Goal: Task Accomplishment & Management: Use online tool/utility

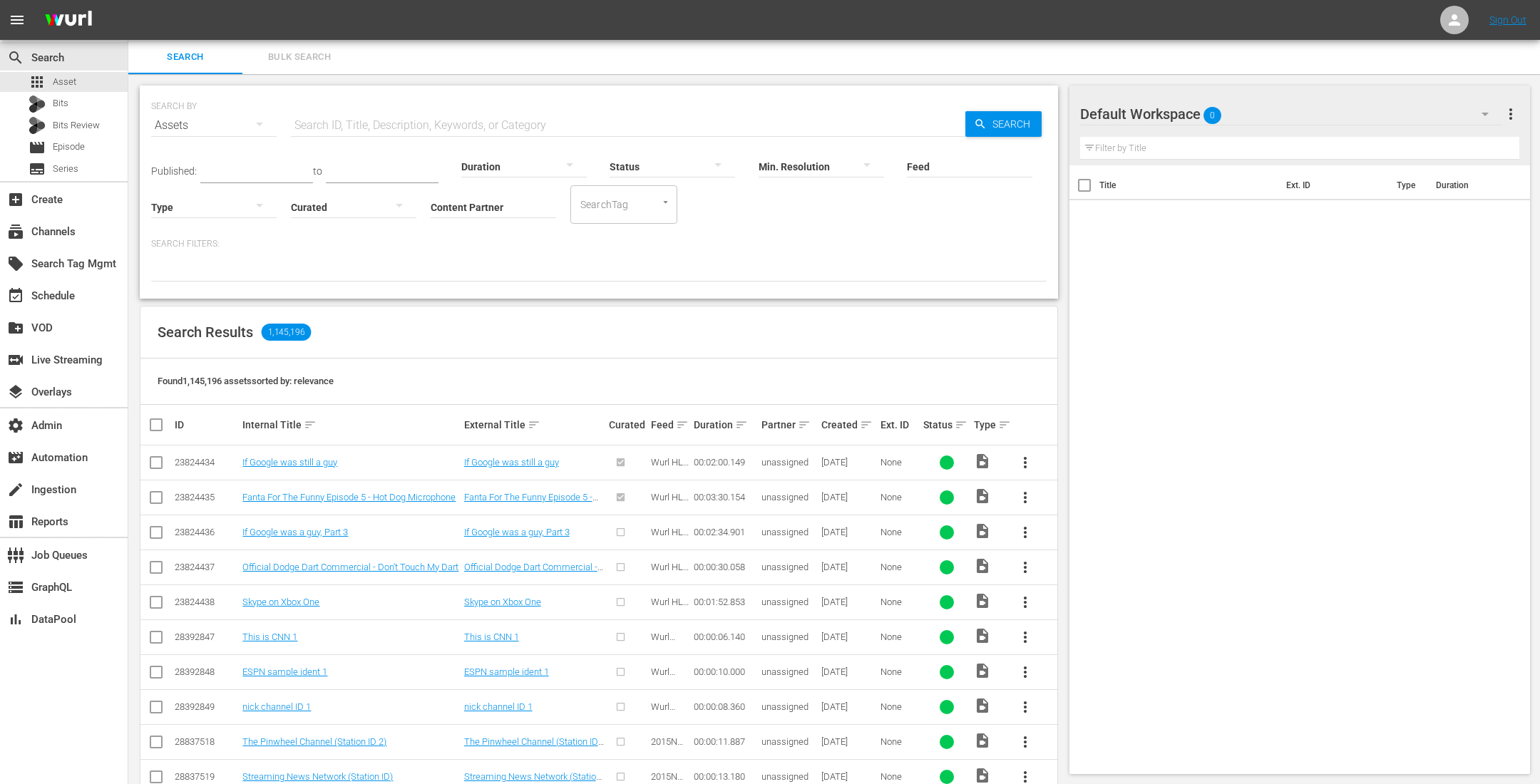
click at [485, 203] on input "Content Partner" at bounding box center [493, 207] width 125 height 51
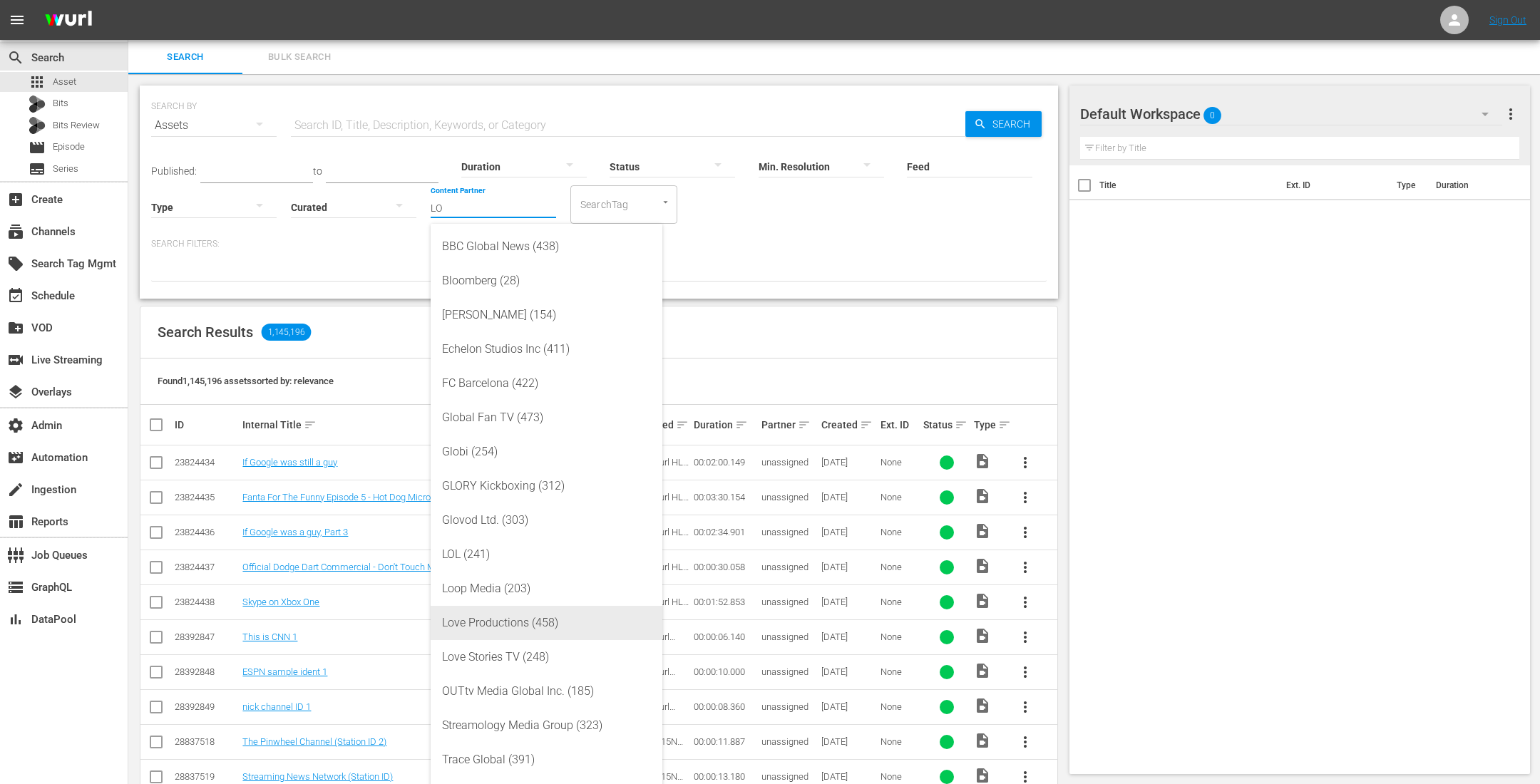
click at [515, 617] on div "Love Productions (458)" at bounding box center [546, 622] width 209 height 34
type input "Love Productions (458)"
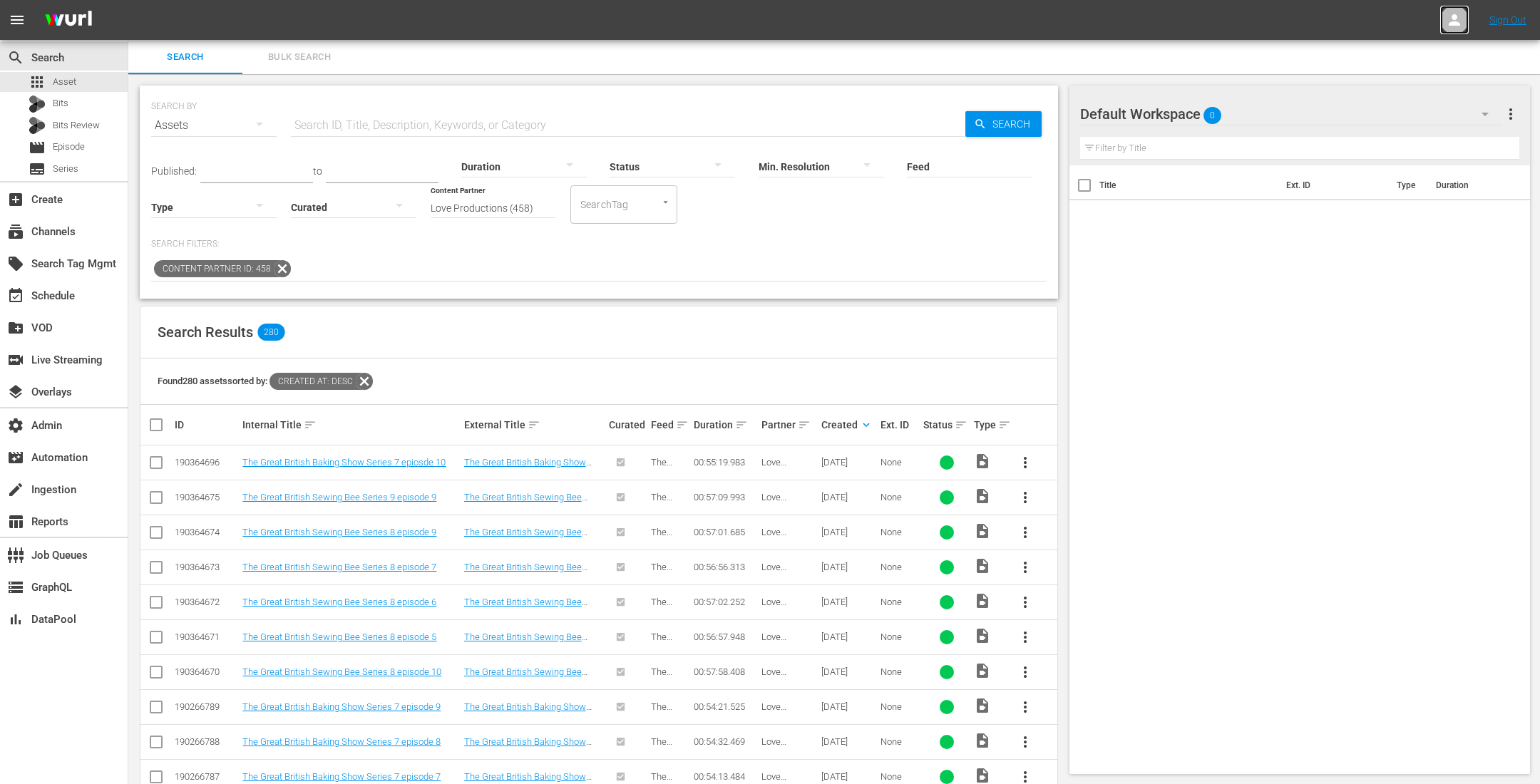
click at [1441, 12] on link at bounding box center [1455, 20] width 28 height 28
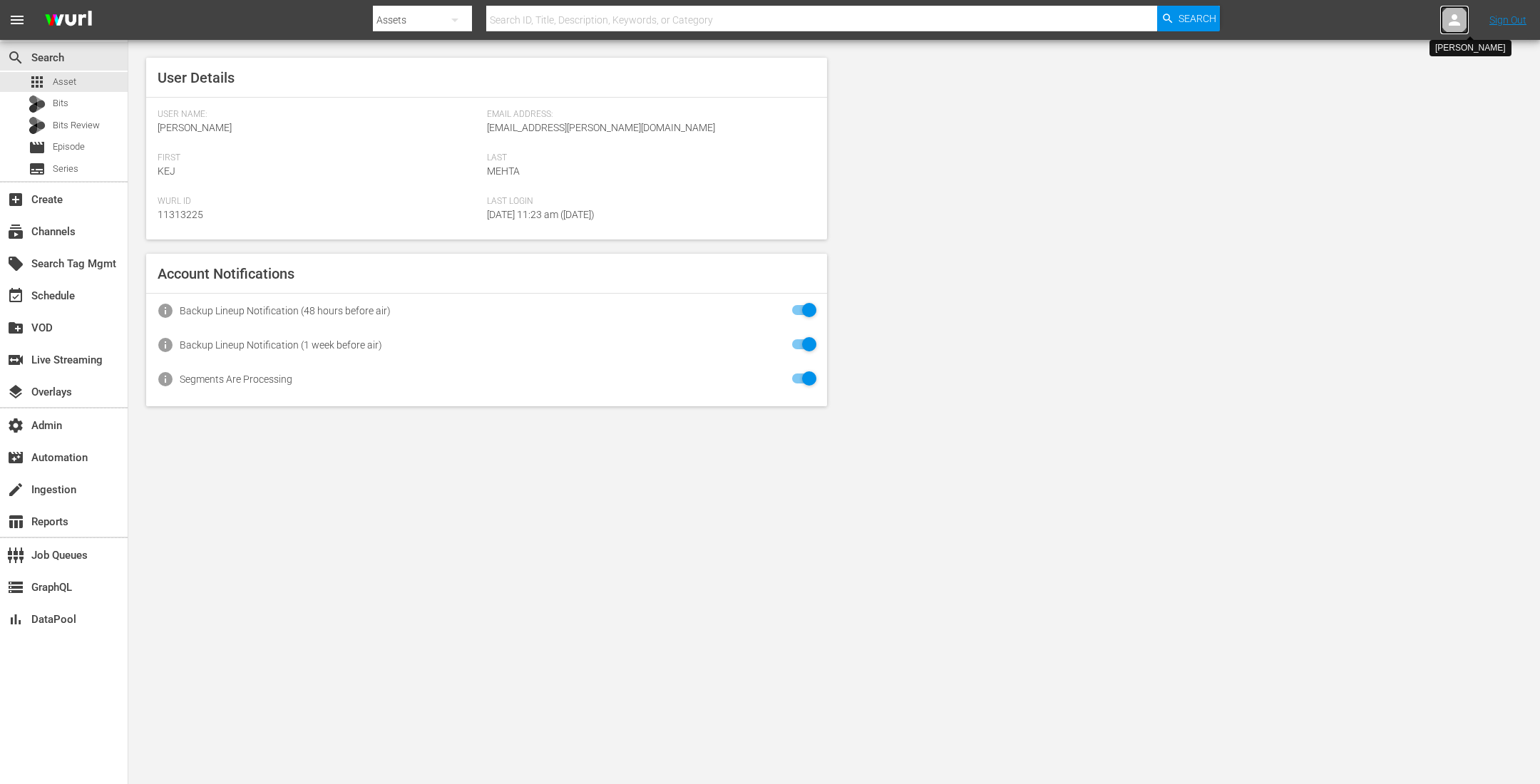
click at [1455, 25] on icon at bounding box center [1454, 19] width 11 height 11
click at [1408, 26] on input "text" at bounding box center [1418, 22] width 182 height 34
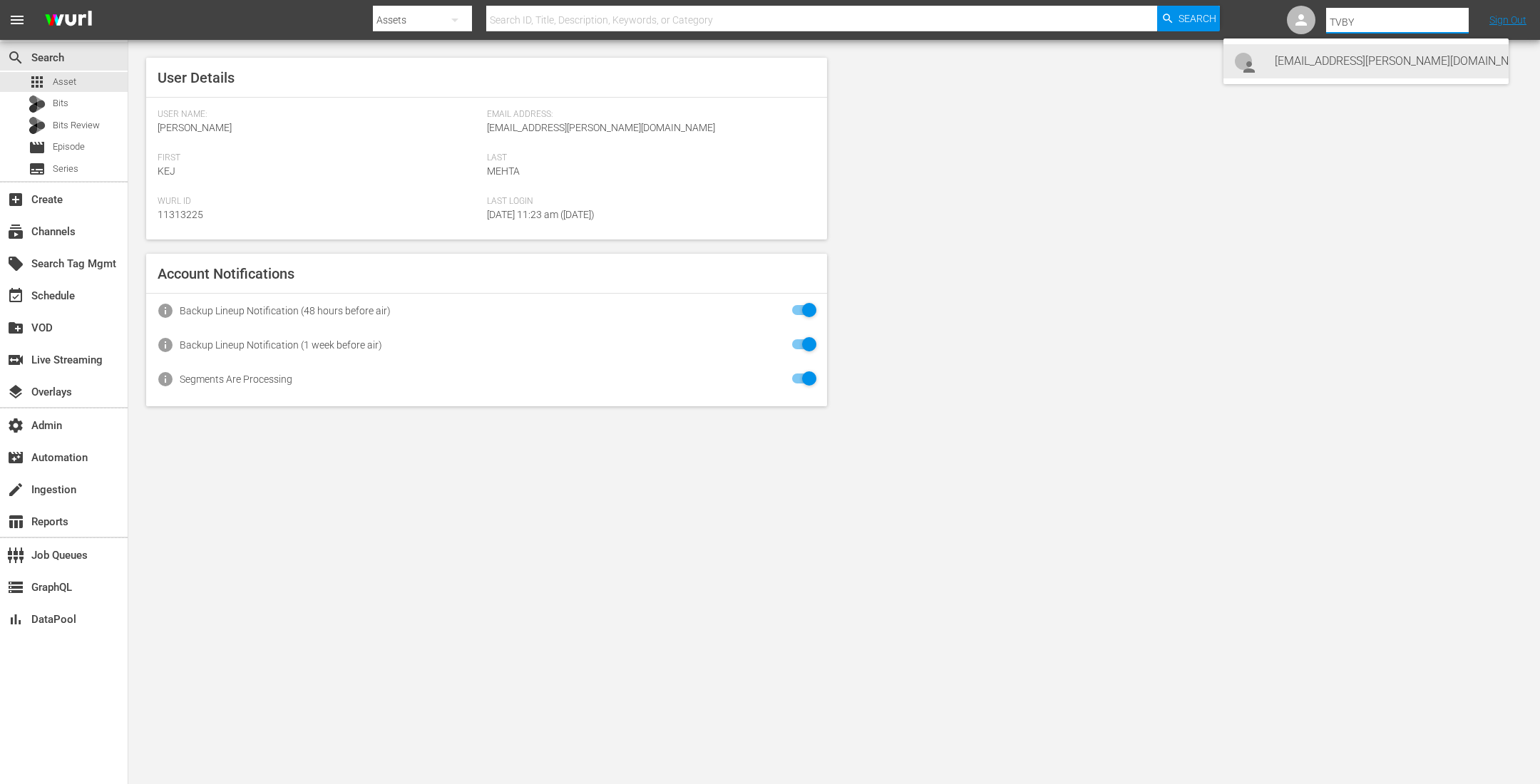
click at [1388, 73] on div "tvbyprime-scheduling@wurl.com tvbyprime-scheduling@wurl.com <tvbyprime-scheduli…" at bounding box center [1387, 62] width 222 height 34
type input "tvbyprime-scheduling@wurl.com tvbyprime-scheduling@wurl.com (11314765)"
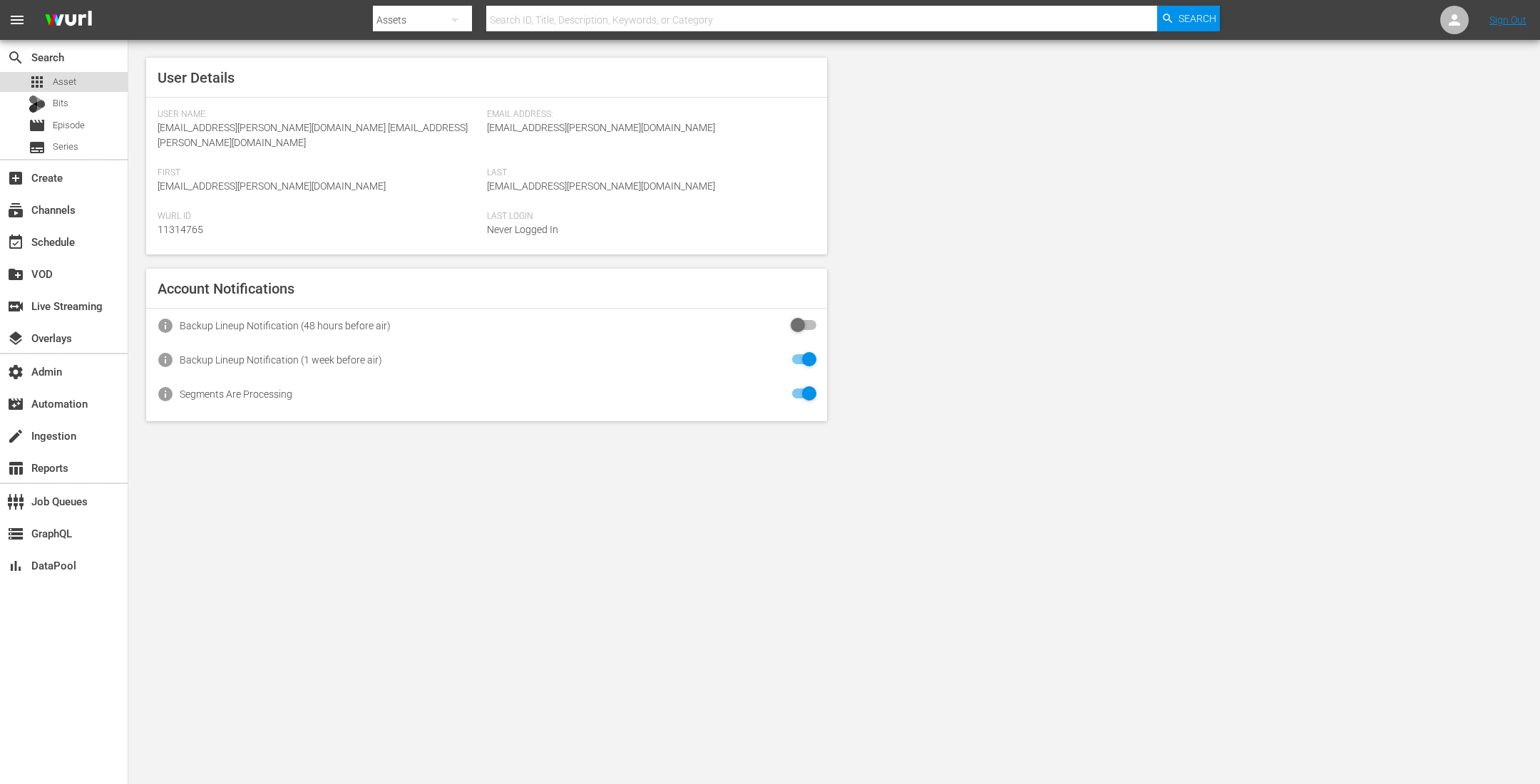
click at [74, 79] on span "Asset" at bounding box center [65, 82] width 24 height 14
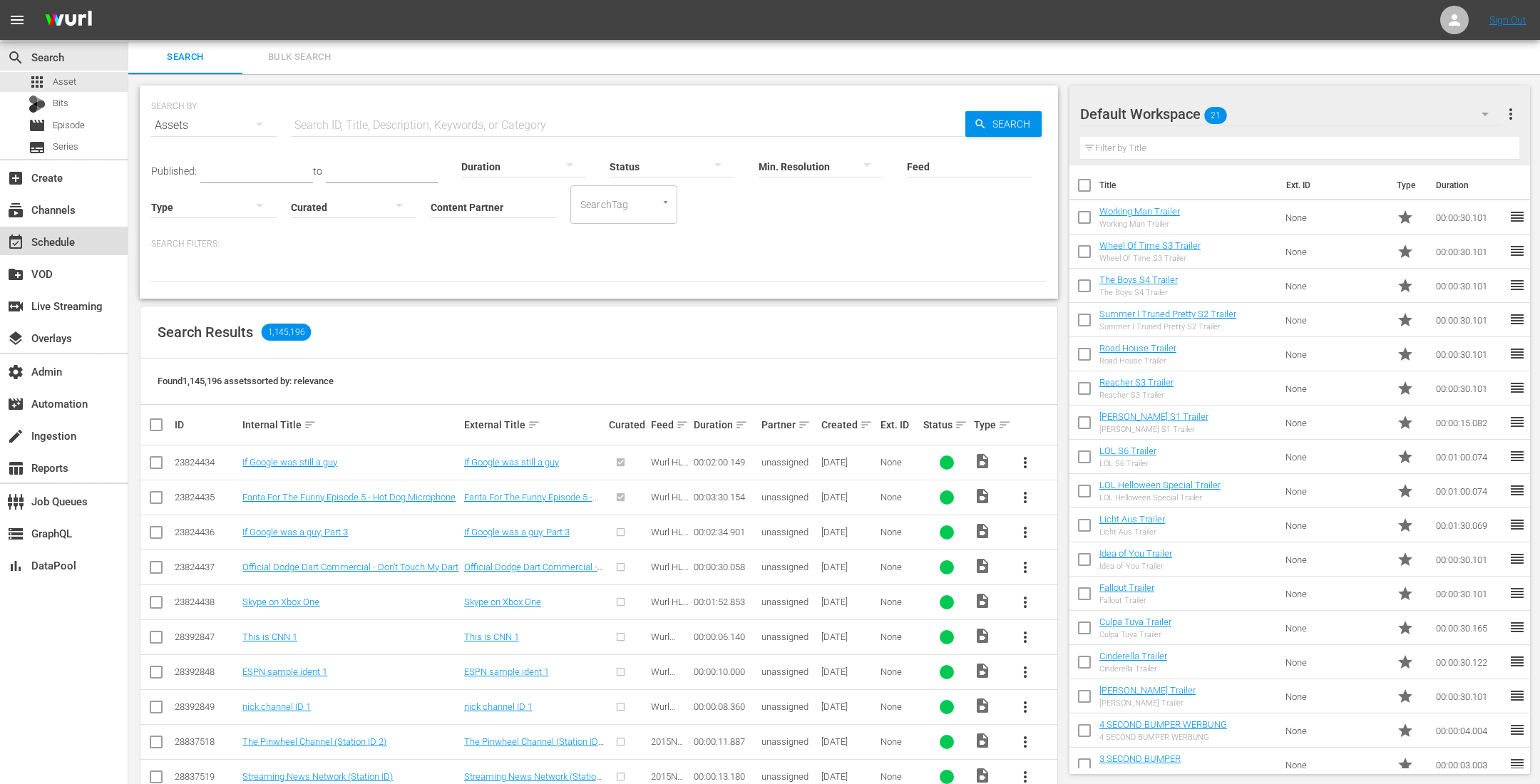
click at [84, 241] on div "event_available Schedule" at bounding box center [64, 241] width 128 height 28
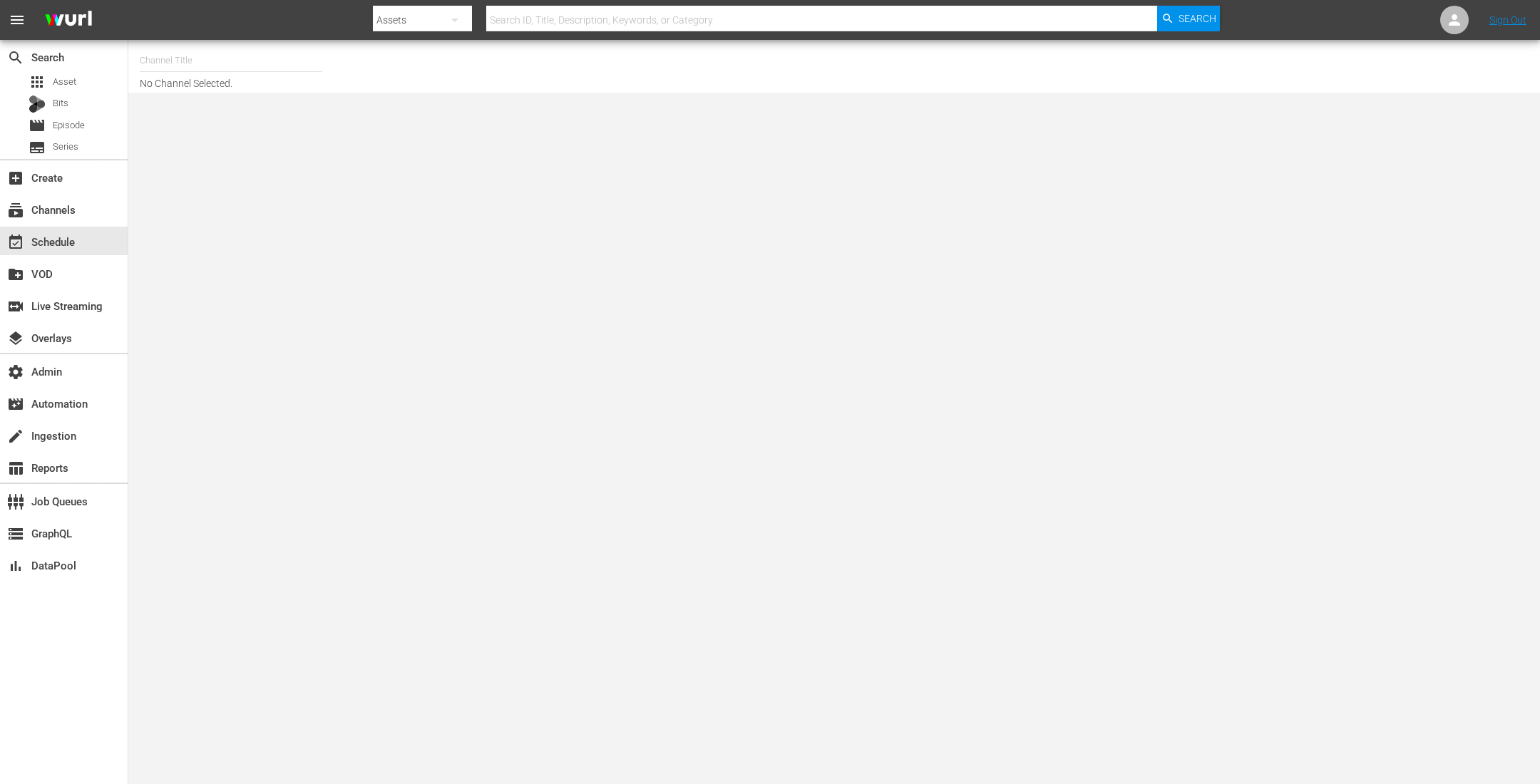
click at [235, 62] on input "text" at bounding box center [231, 61] width 182 height 34
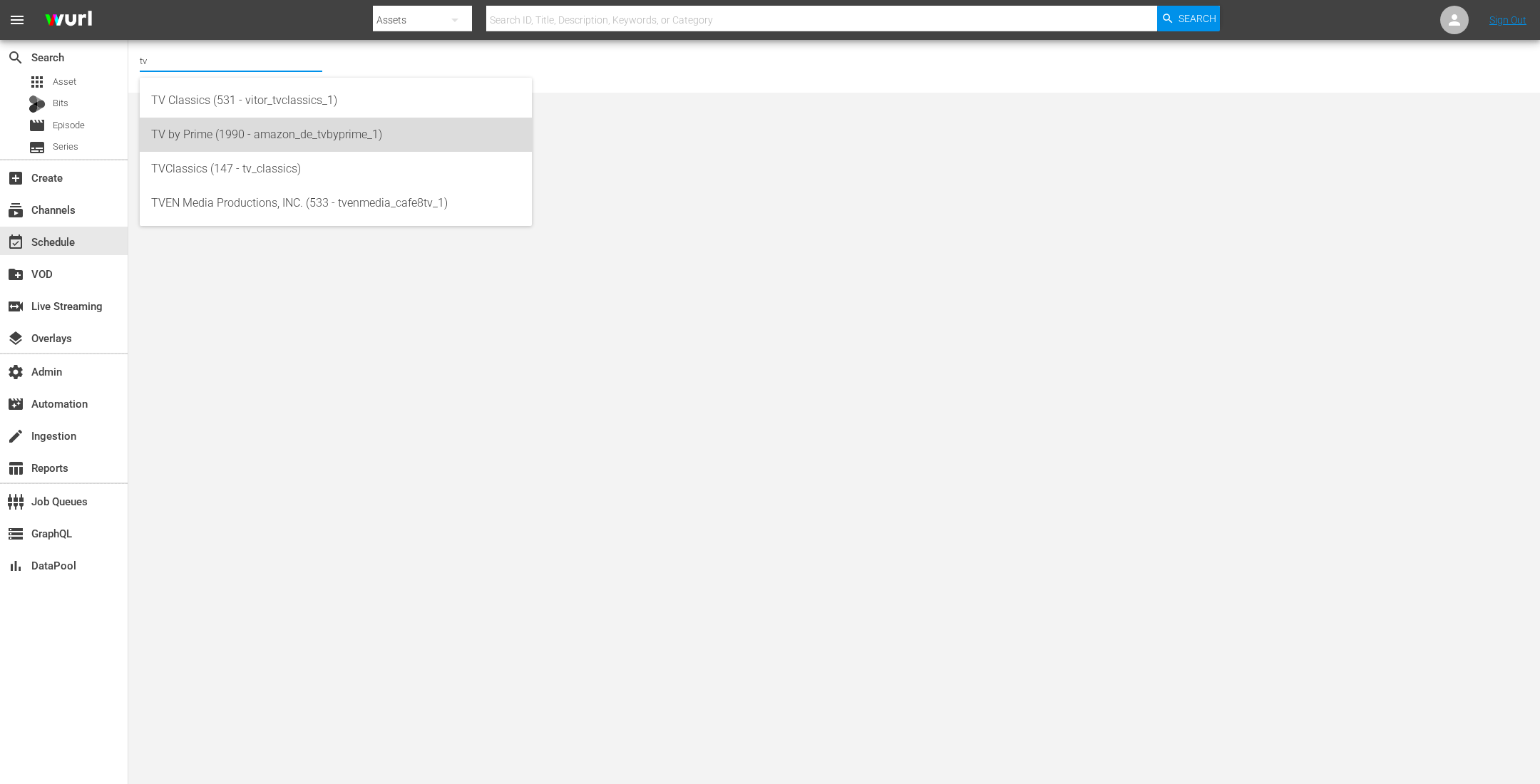
click at [228, 132] on div "TV by Prime (1990 - amazon_de_tvbyprime_1)" at bounding box center [336, 135] width 369 height 34
type input "TV by Prime (1990 - amazon_de_tvbyprime_1)"
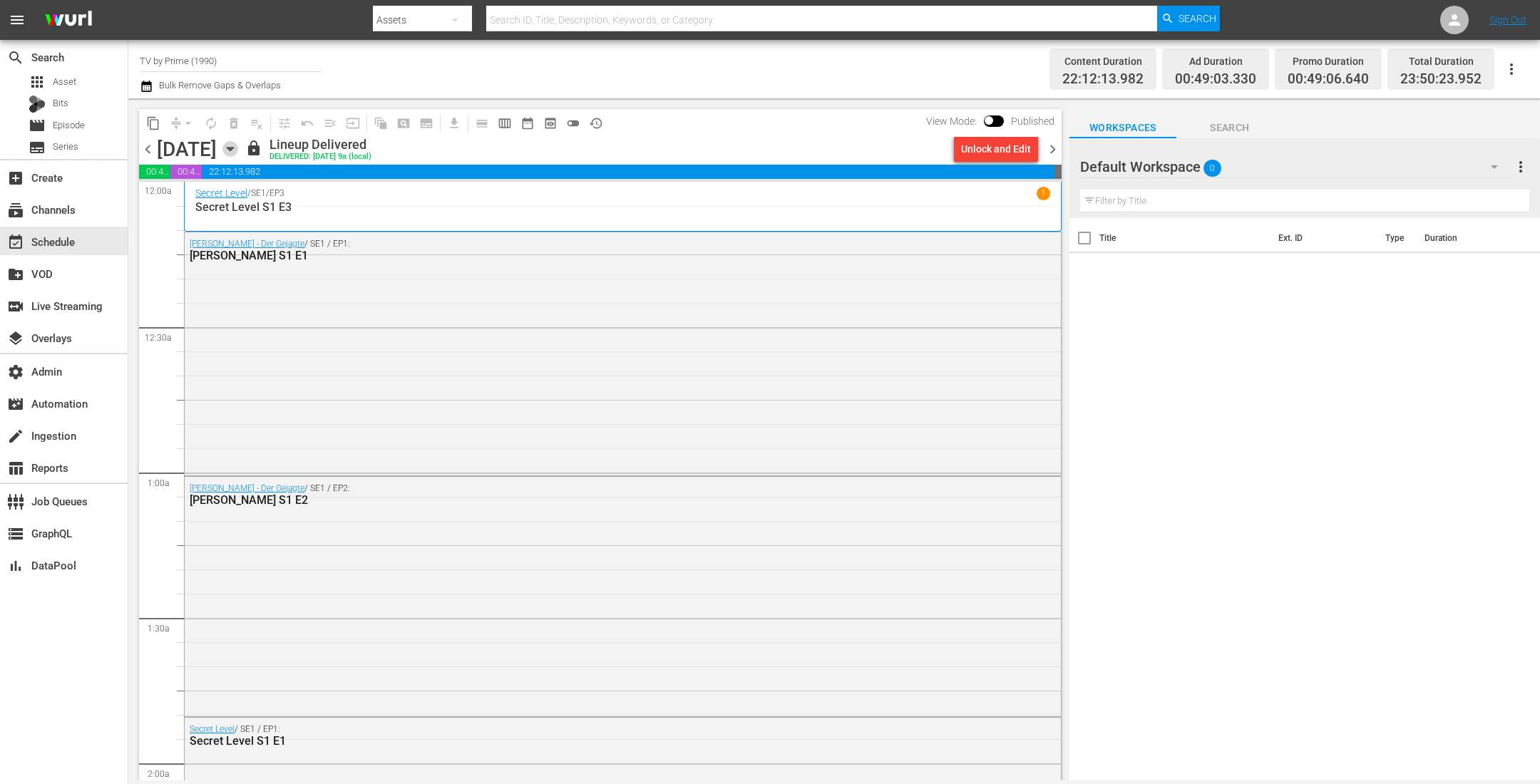
click at [238, 146] on icon "button" at bounding box center [230, 148] width 16 height 16
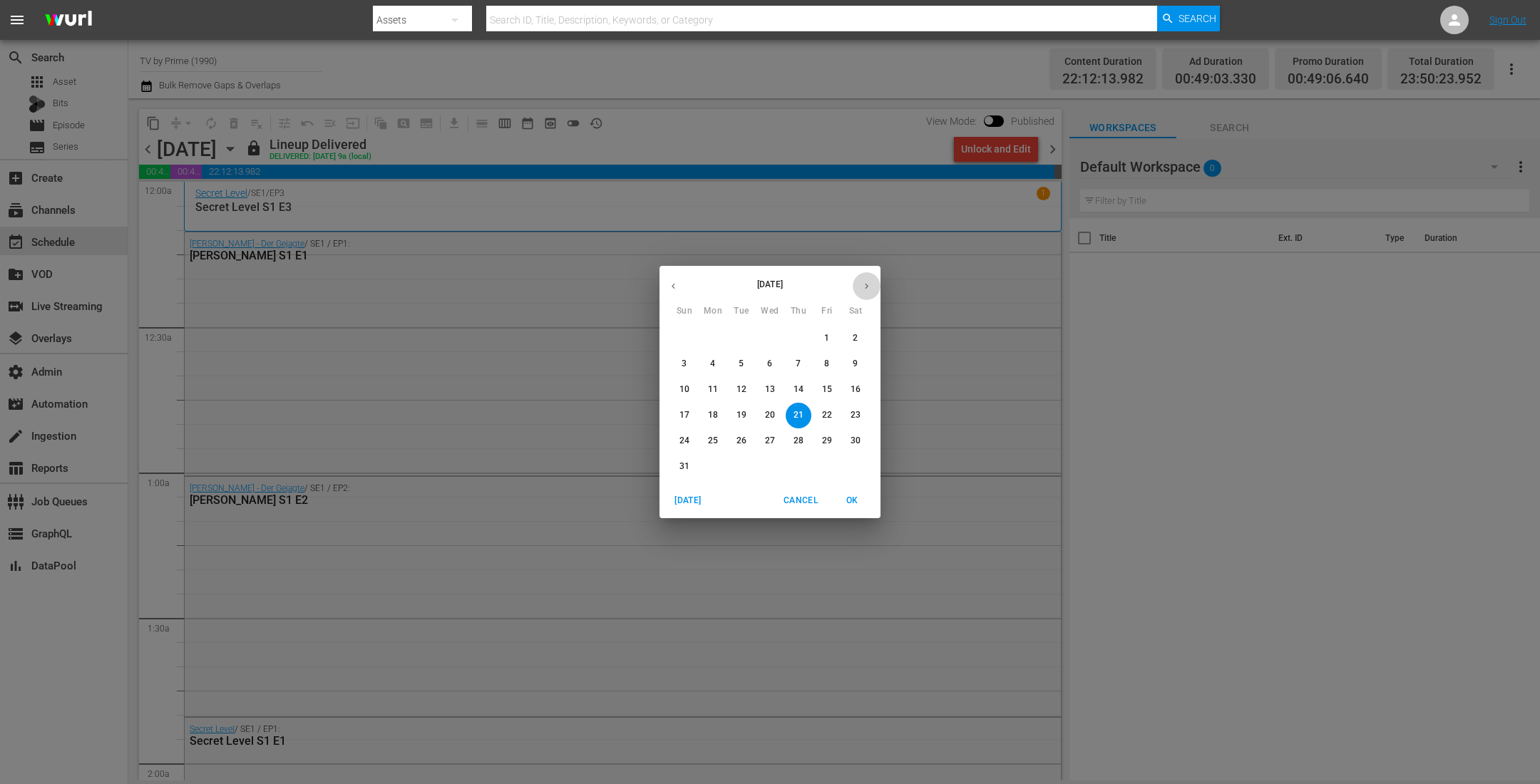
click at [866, 278] on button "button" at bounding box center [867, 286] width 28 height 28
click at [719, 383] on span "13" at bounding box center [713, 389] width 26 height 12
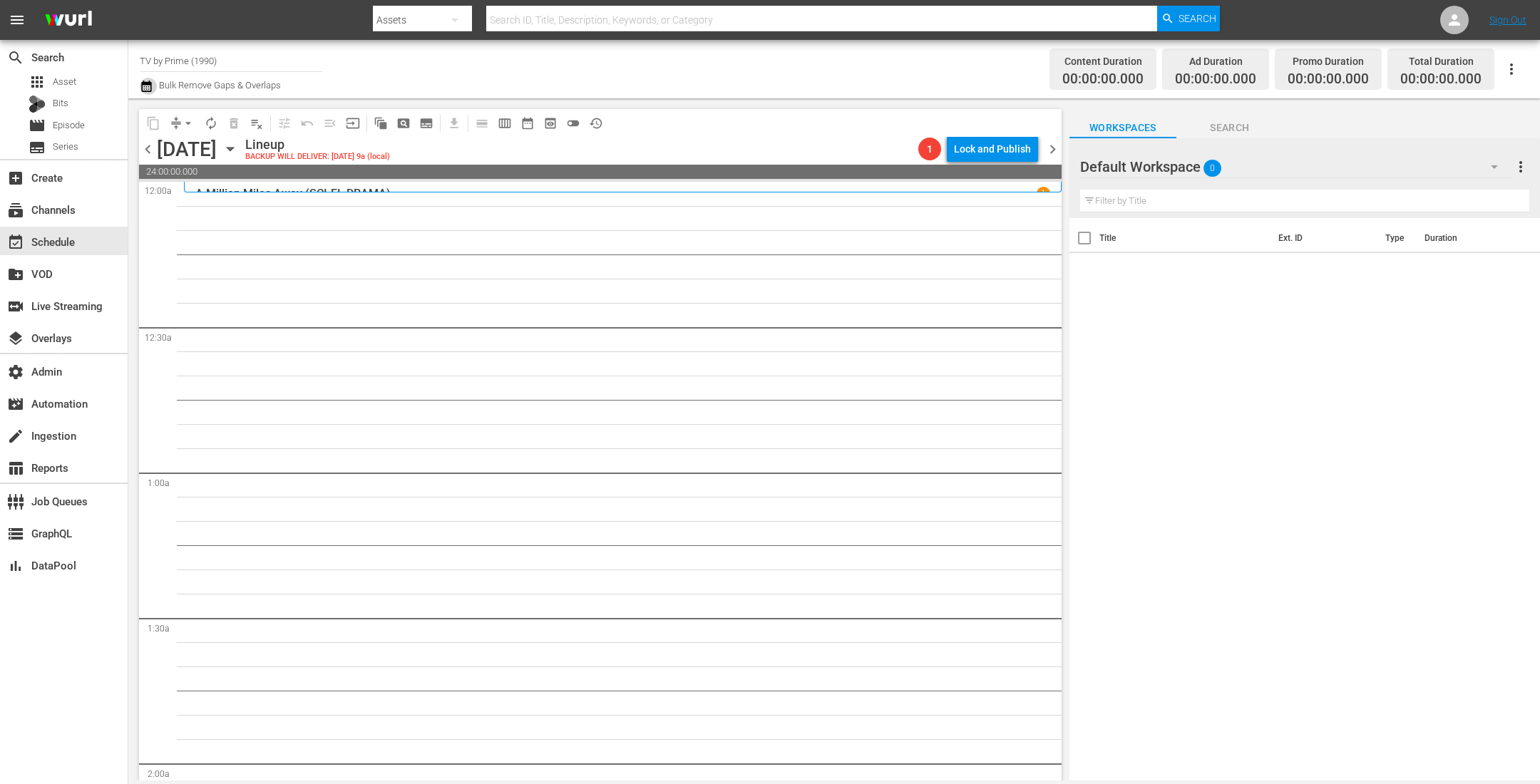
click at [148, 84] on icon "button" at bounding box center [145, 86] width 10 height 11
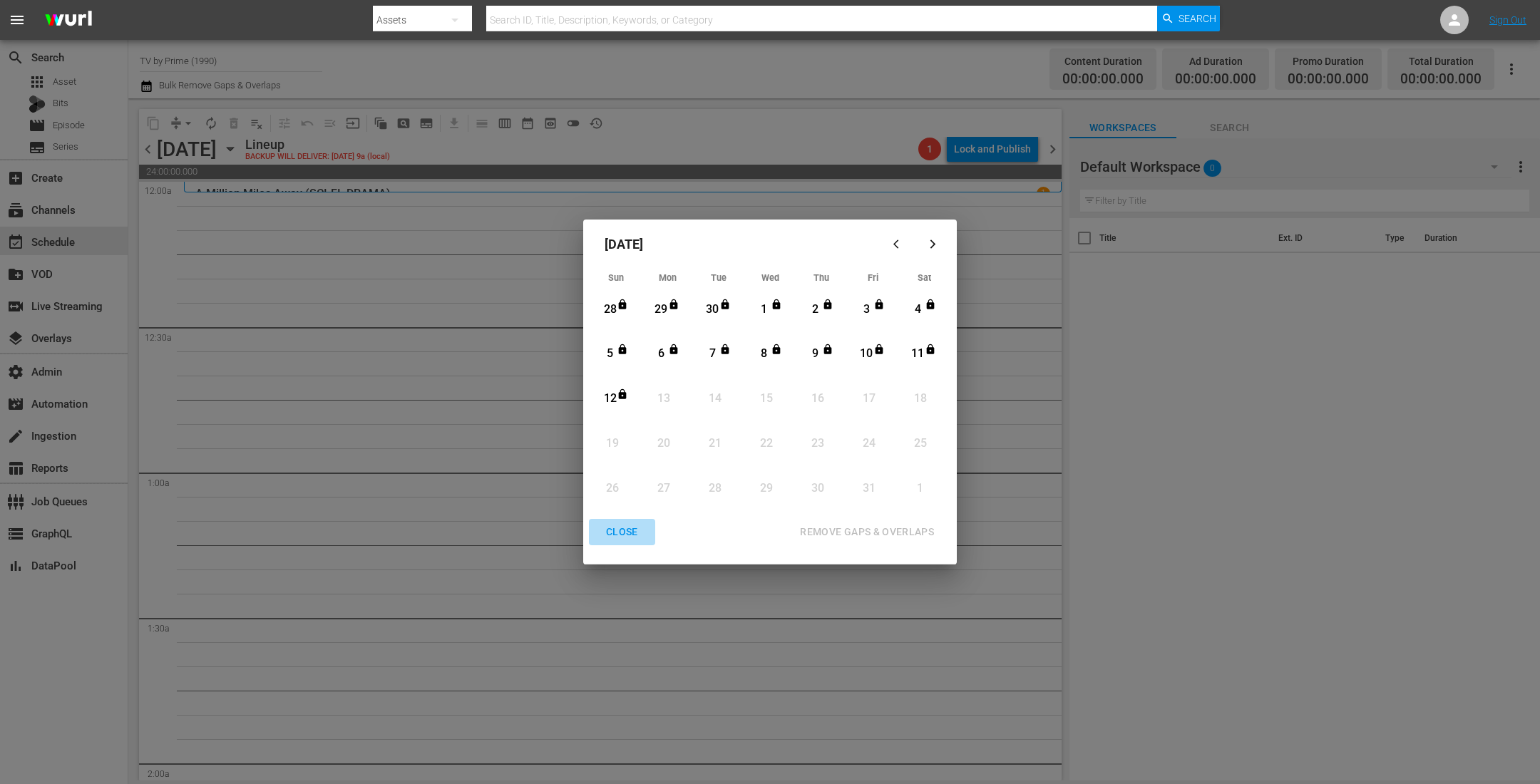
click at [612, 527] on div "CLOSE" at bounding box center [622, 532] width 55 height 18
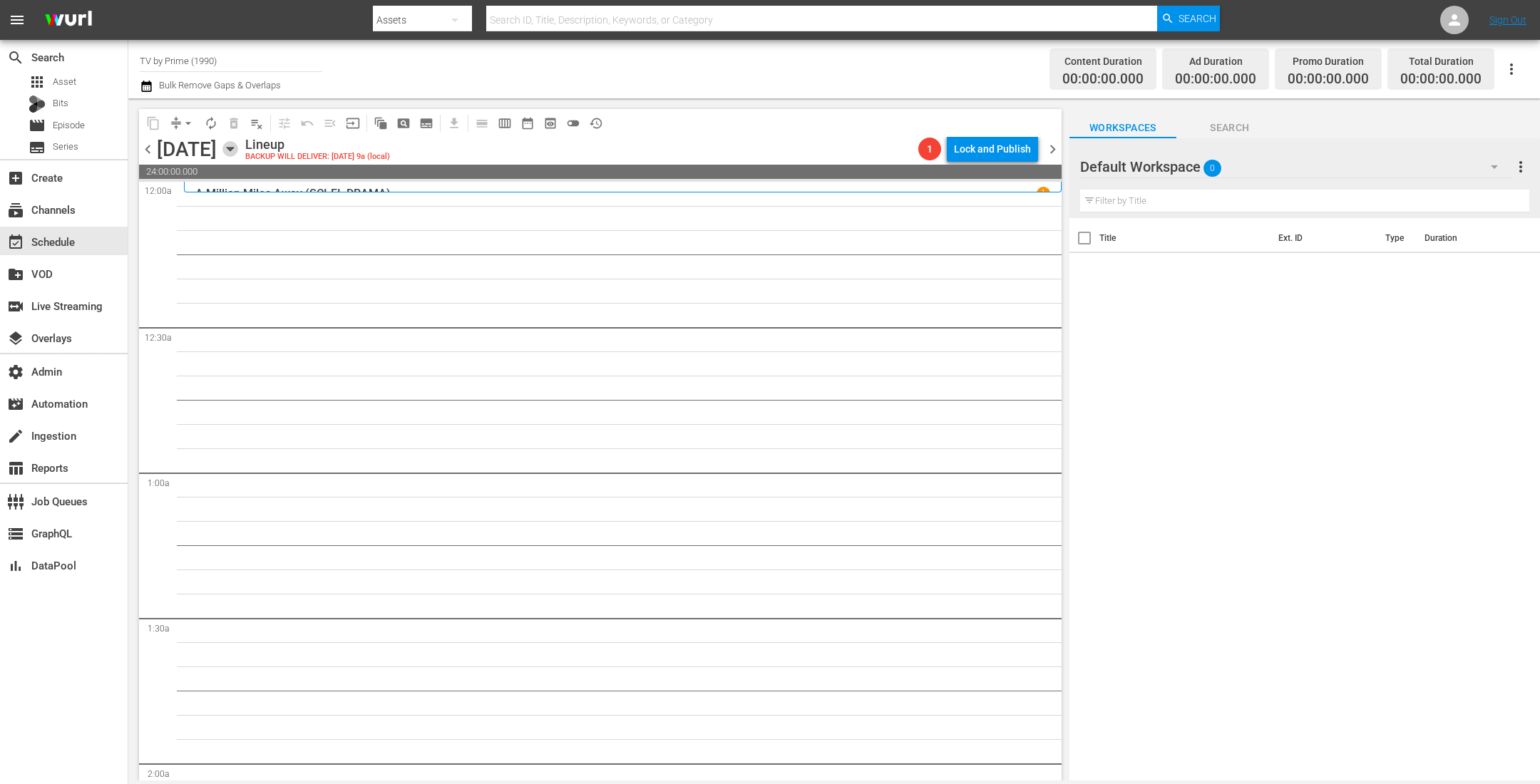
click at [238, 142] on icon "button" at bounding box center [230, 148] width 16 height 16
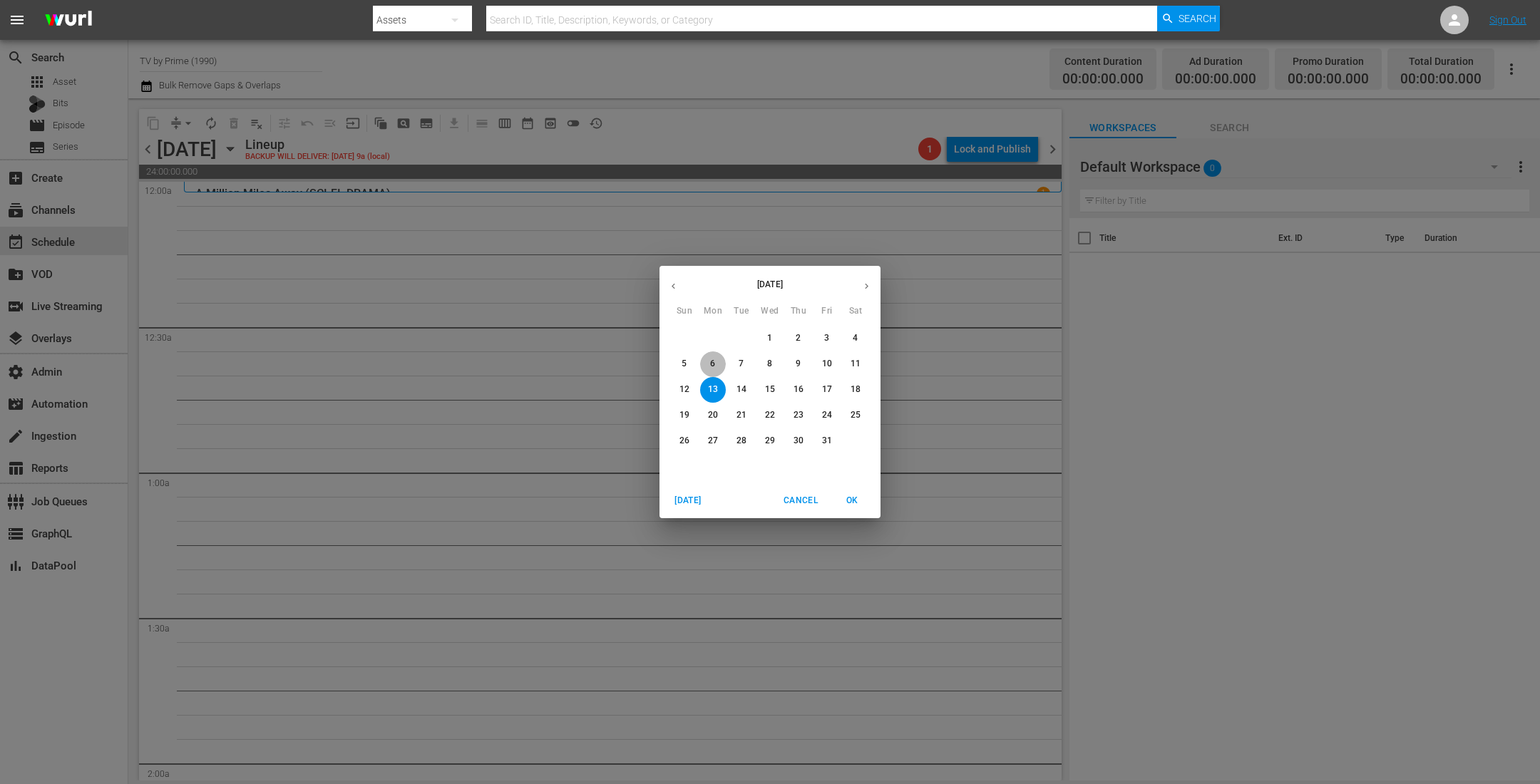
click at [718, 363] on span "6" at bounding box center [713, 364] width 26 height 12
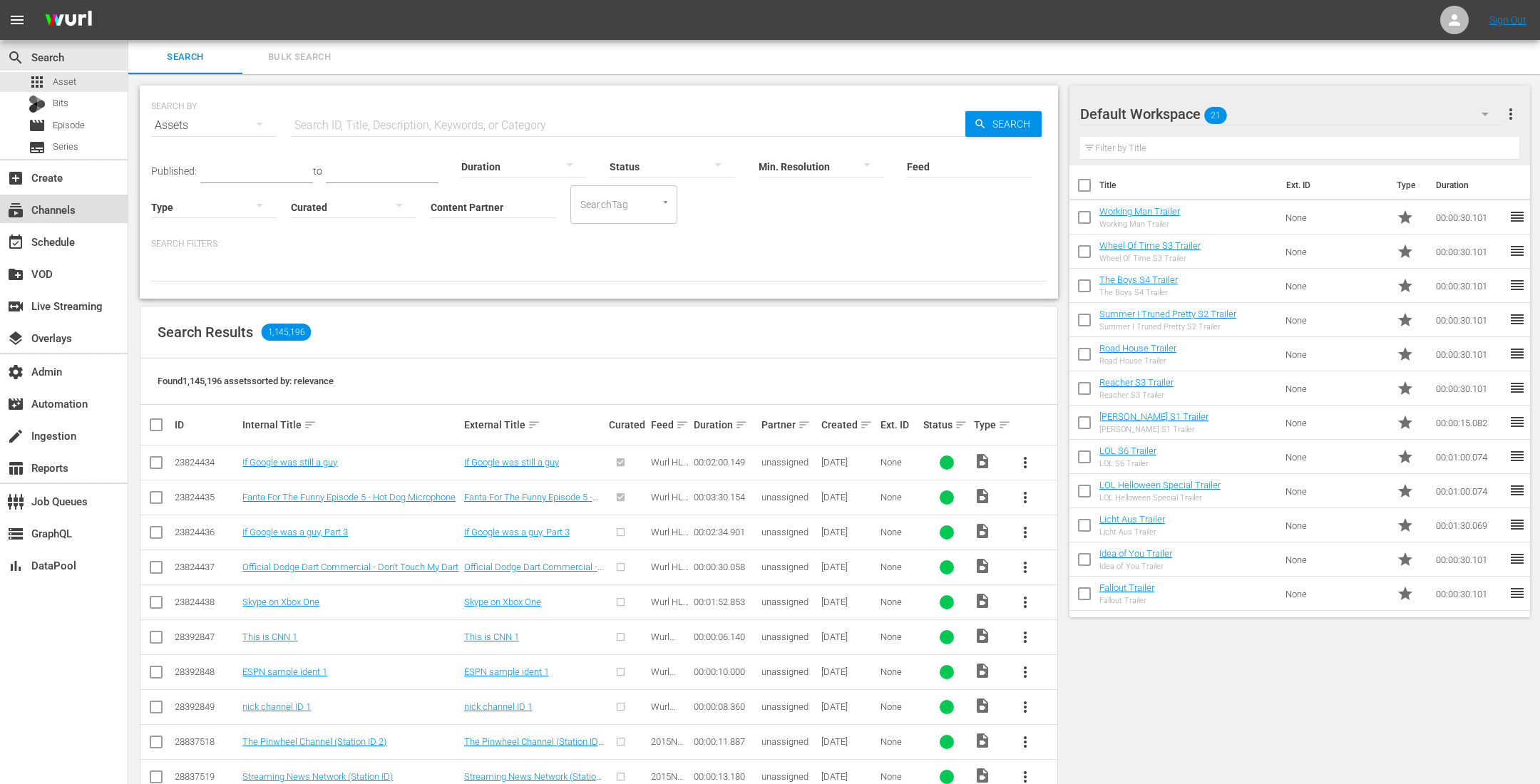
click at [65, 205] on div "subscriptions Channels" at bounding box center [40, 207] width 80 height 13
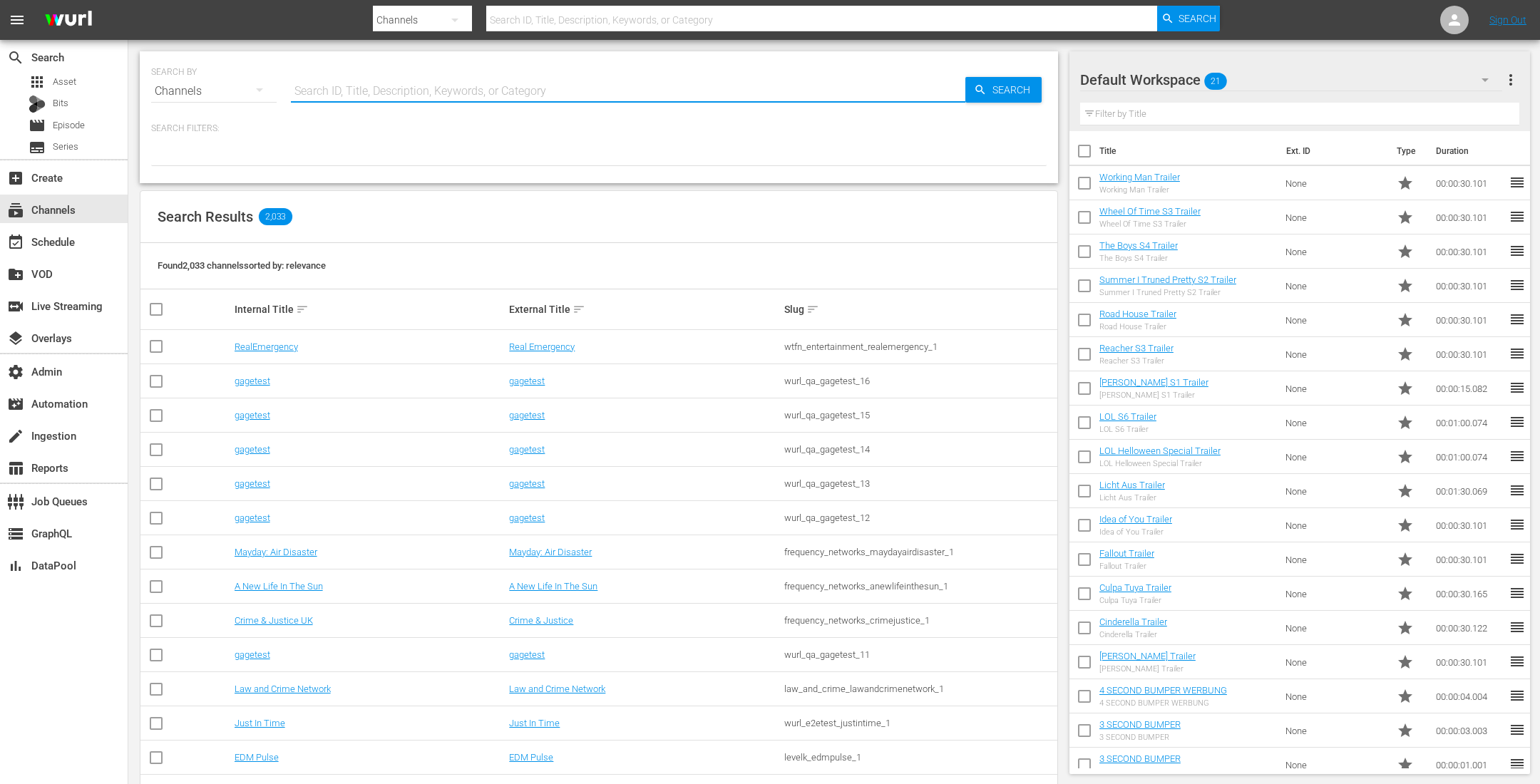
click at [325, 90] on input "text" at bounding box center [628, 91] width 675 height 34
type input "tvby"
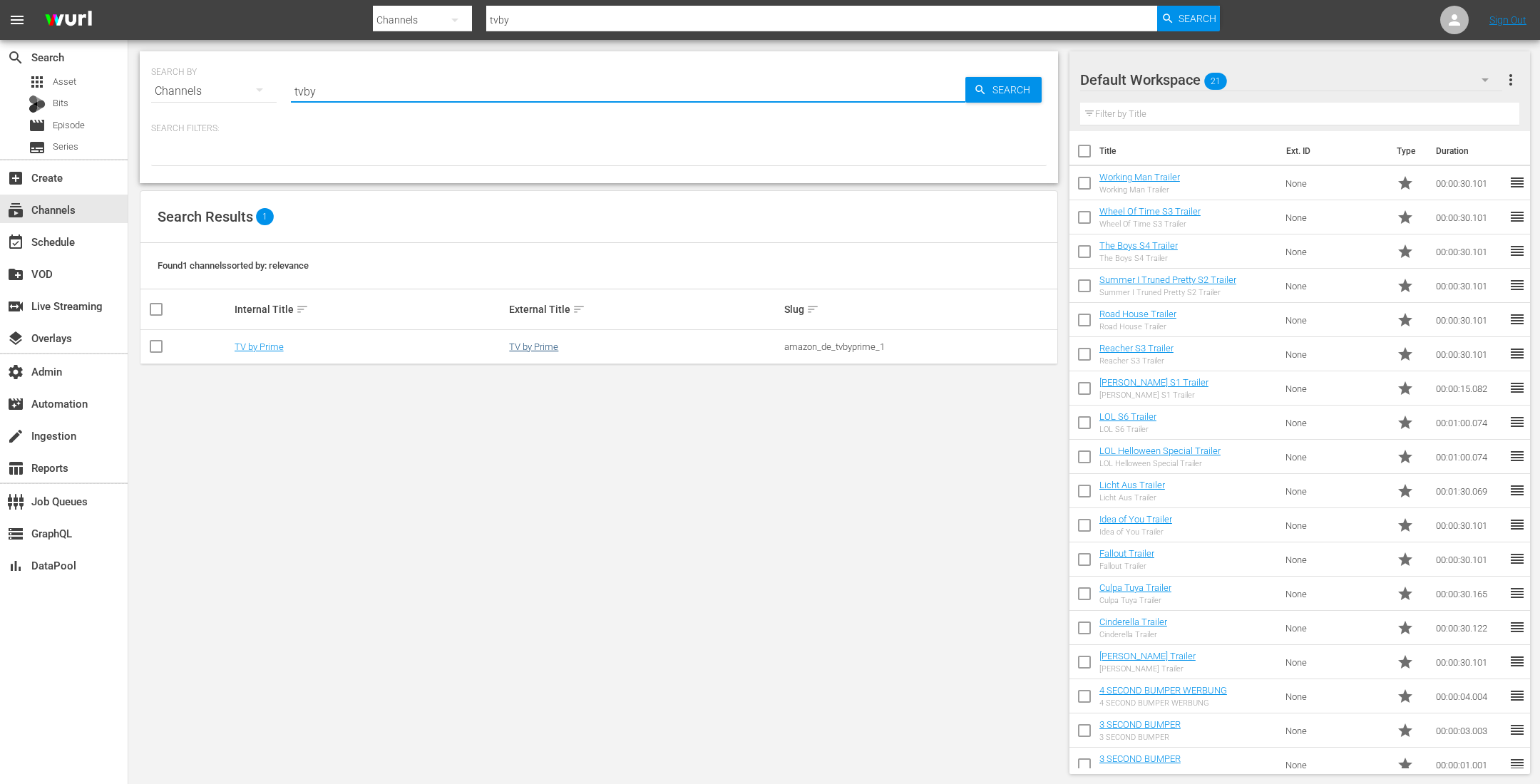
type input "tvby"
click at [531, 347] on link "TV by Prime" at bounding box center [534, 347] width 49 height 10
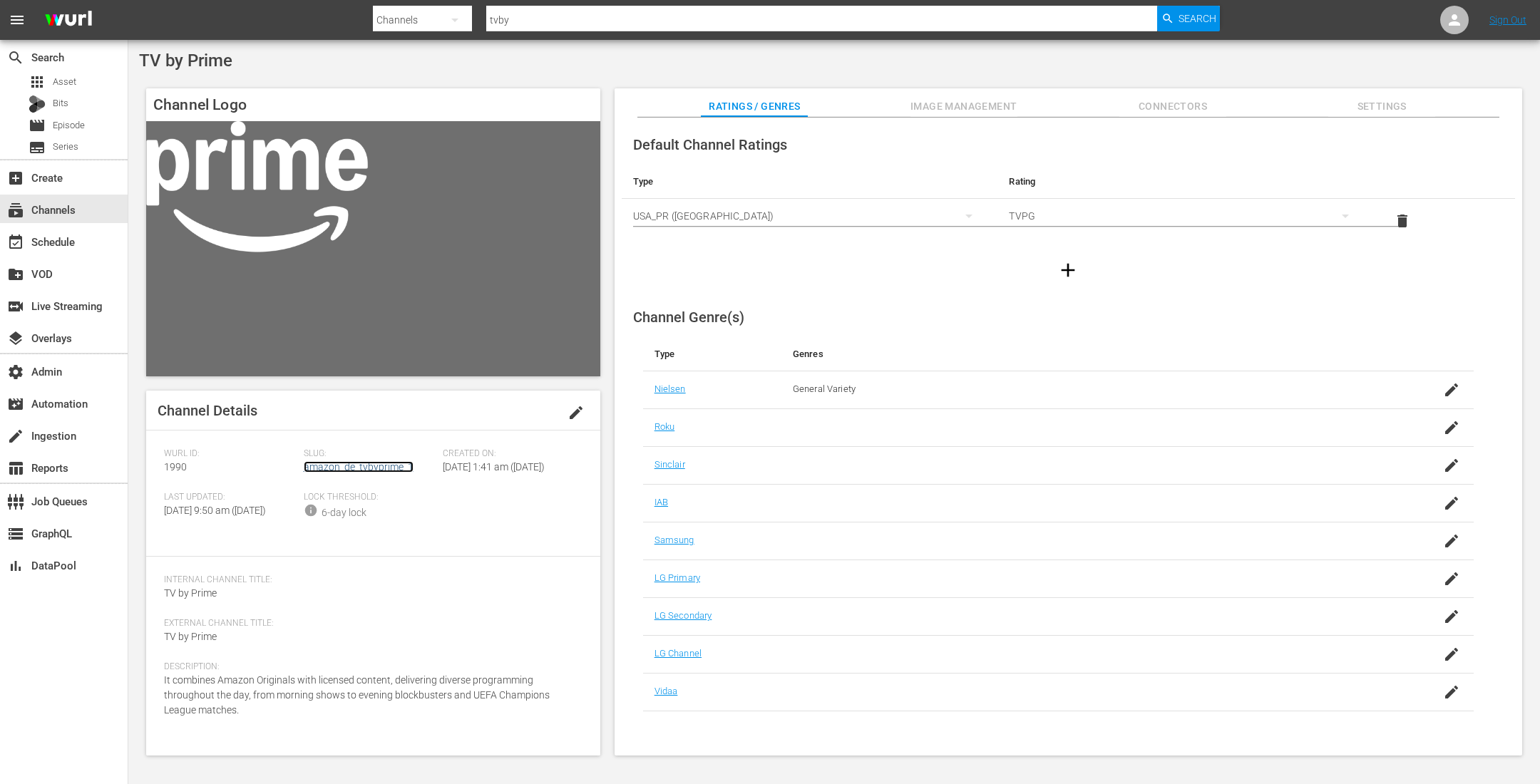
click at [388, 464] on link "amazon_de_tvbyprime_1" at bounding box center [359, 466] width 110 height 11
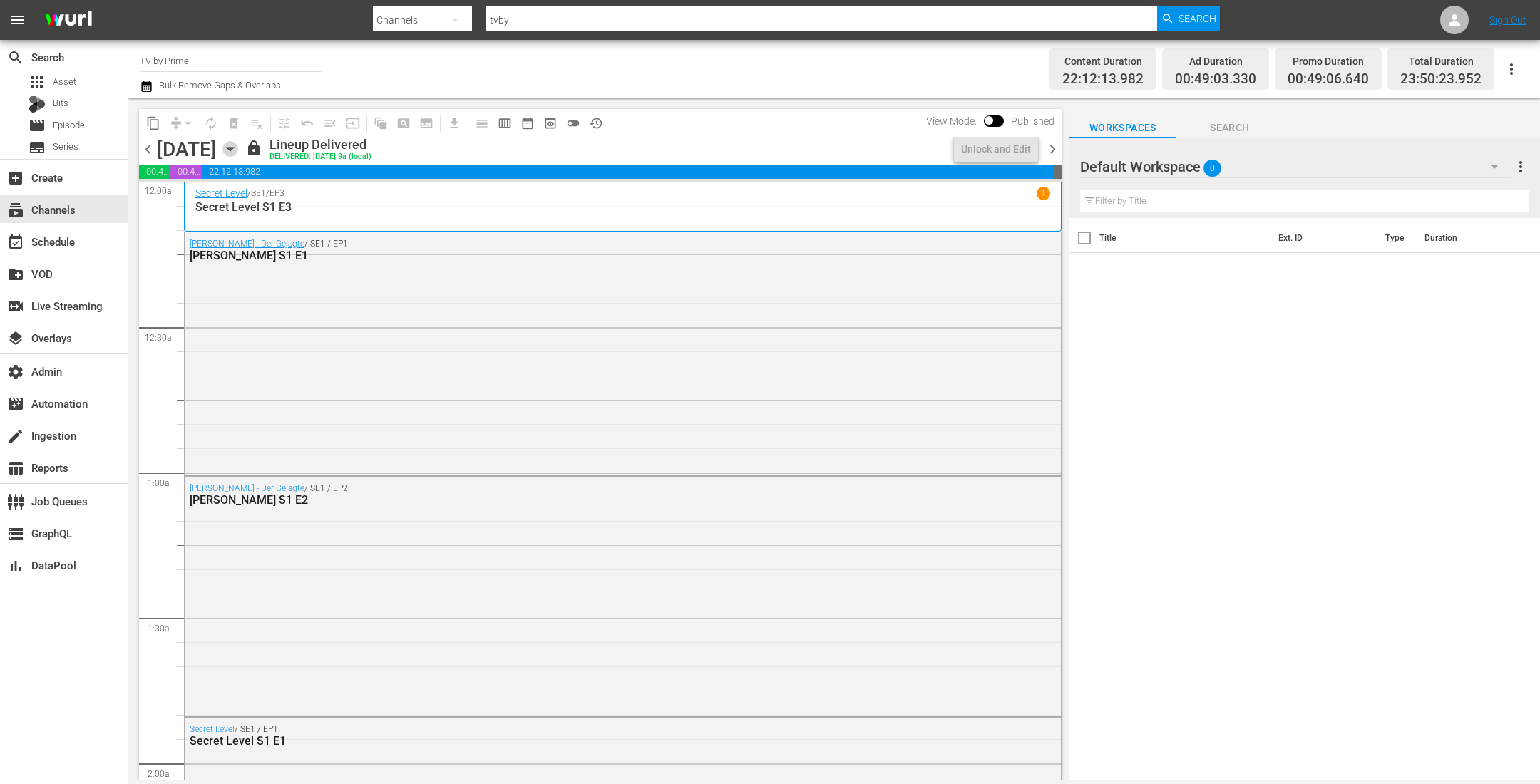
click at [238, 145] on icon "button" at bounding box center [230, 148] width 16 height 16
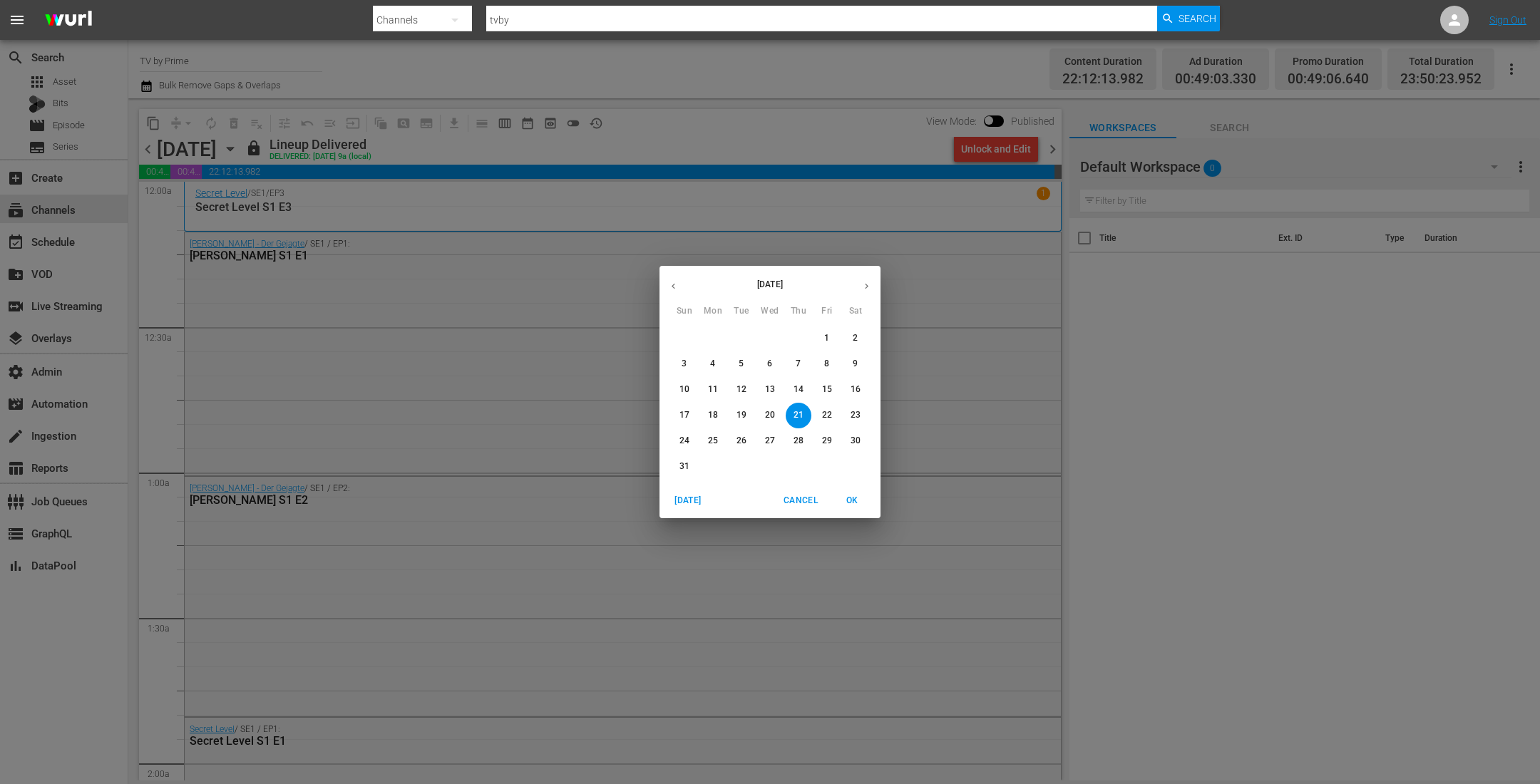
click at [869, 281] on icon "button" at bounding box center [867, 286] width 10 height 10
click at [865, 286] on icon "button" at bounding box center [867, 286] width 10 height 10
click at [717, 391] on p "13" at bounding box center [713, 389] width 10 height 12
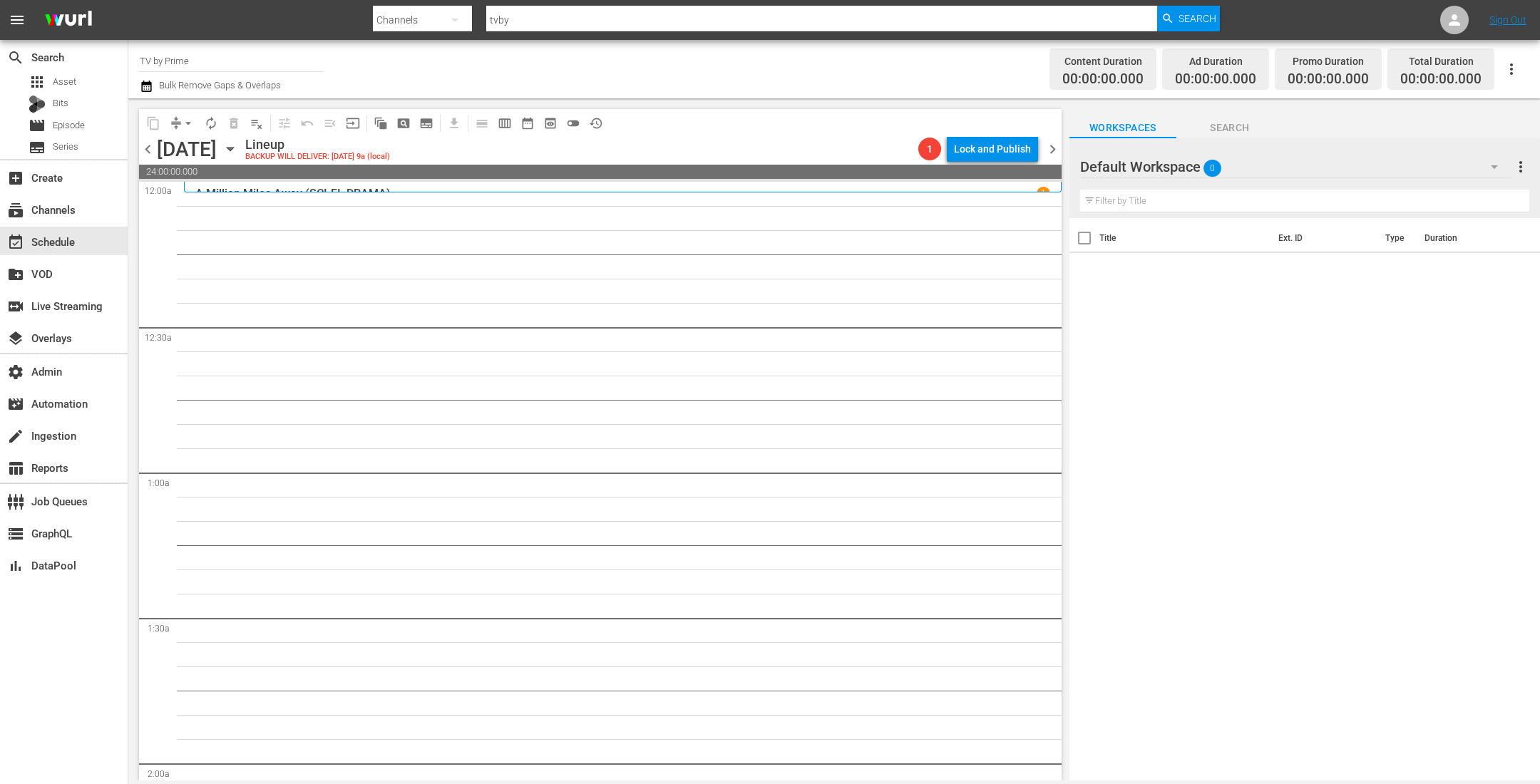
click at [1232, 162] on icon "button" at bounding box center [1494, 166] width 17 height 17
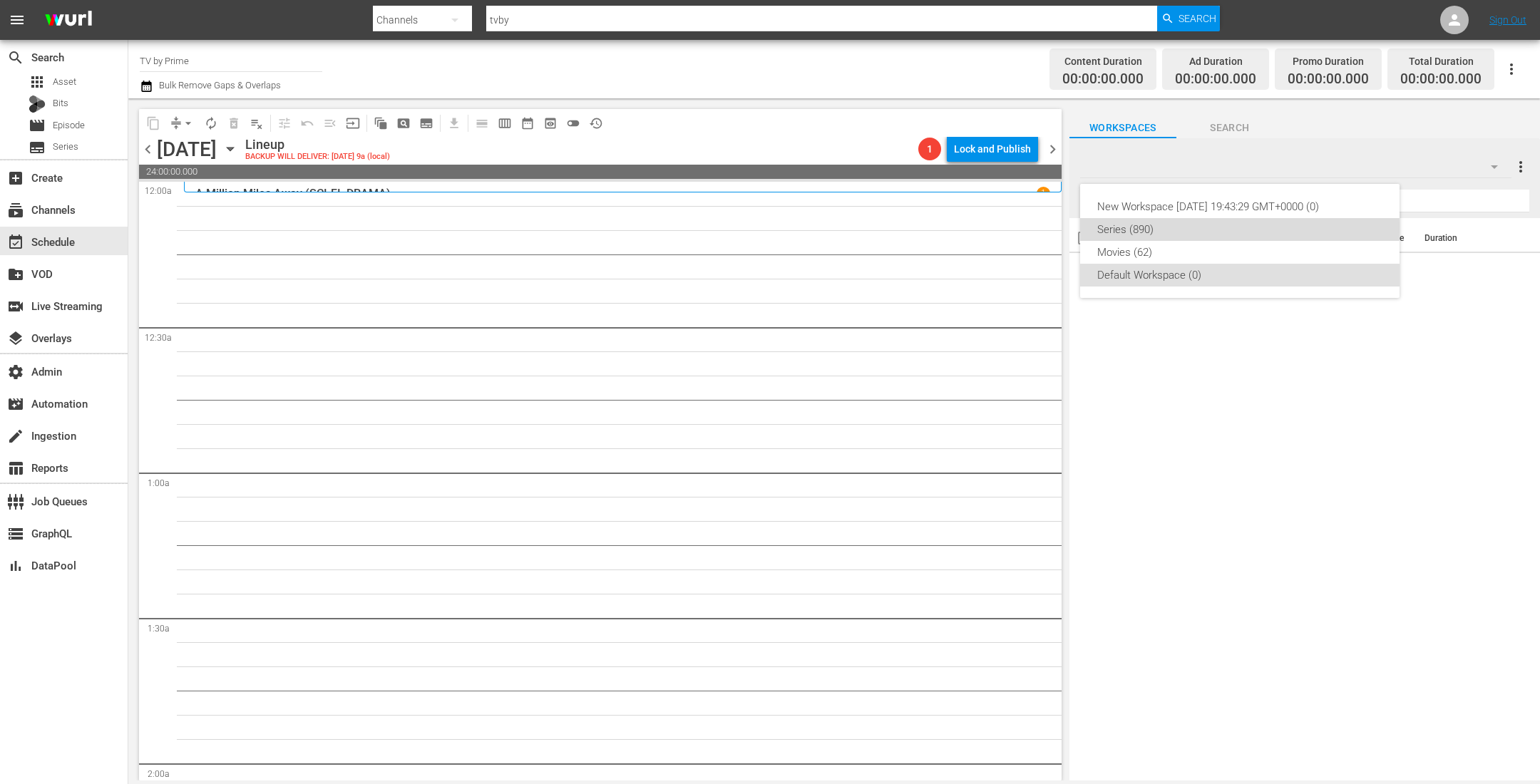
click at [1180, 228] on div "Series (890)" at bounding box center [1240, 229] width 285 height 23
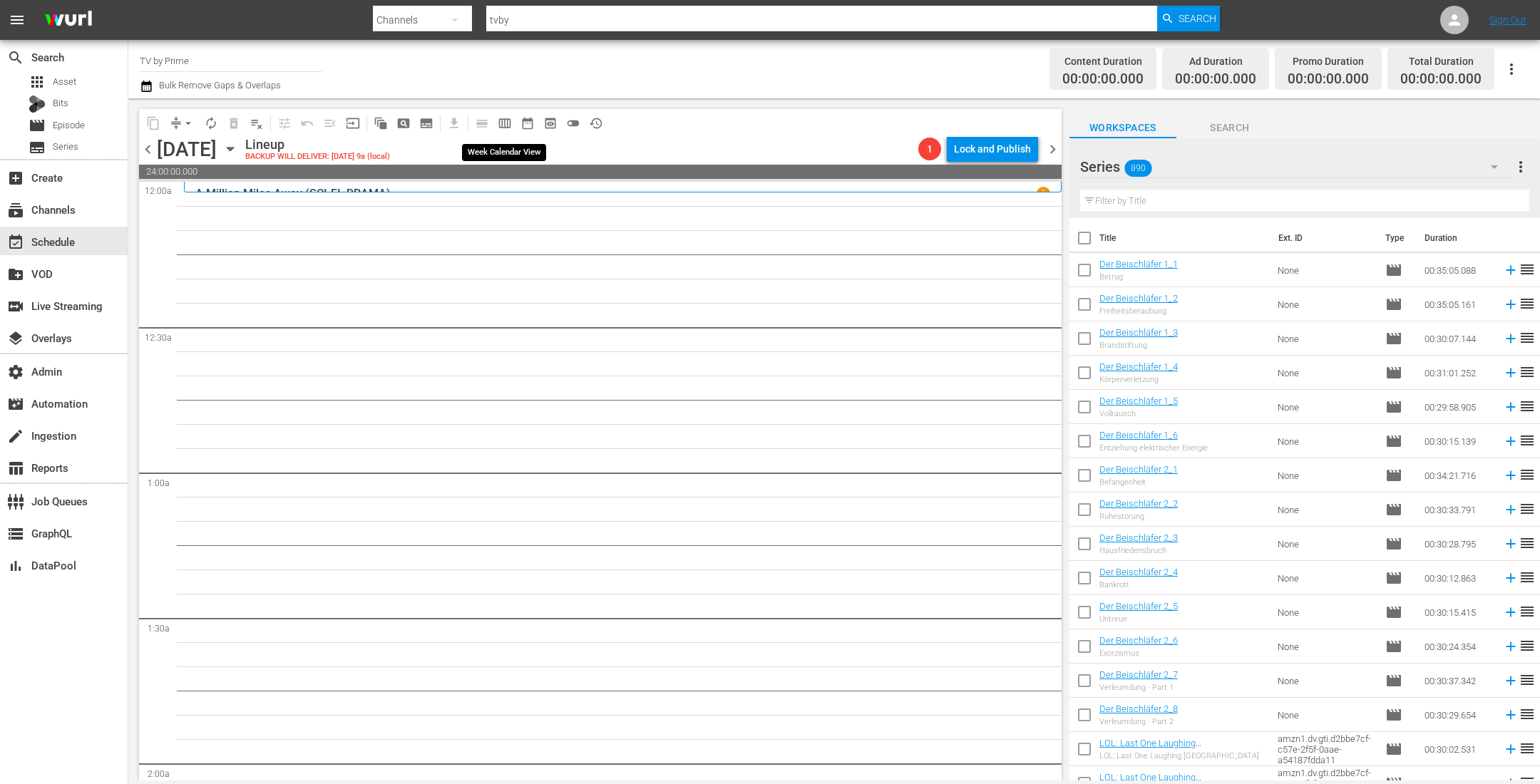
click at [505, 119] on span "calendar_view_week_outlined" at bounding box center [504, 123] width 14 height 14
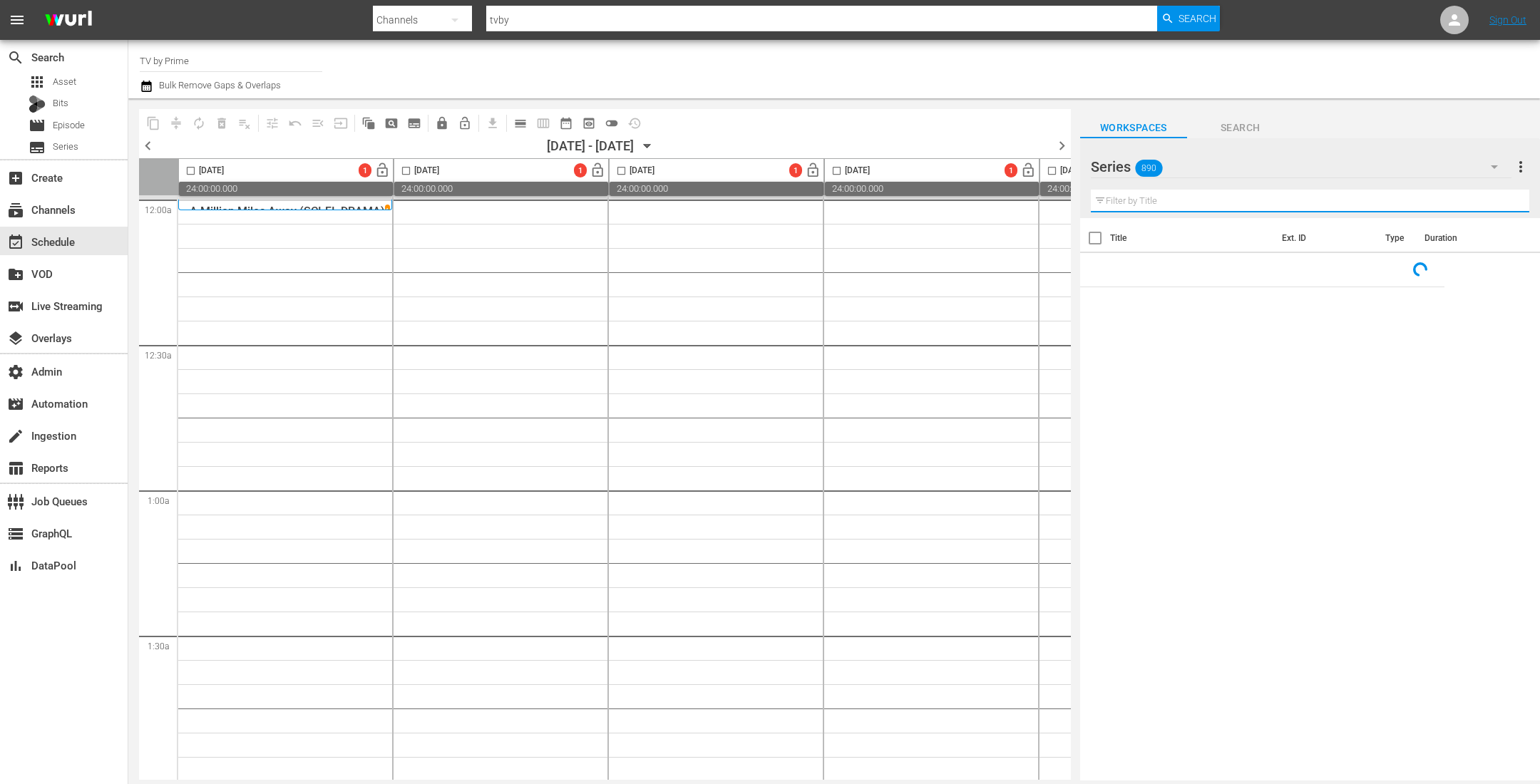
click at [1116, 203] on input "text" at bounding box center [1309, 201] width 438 height 23
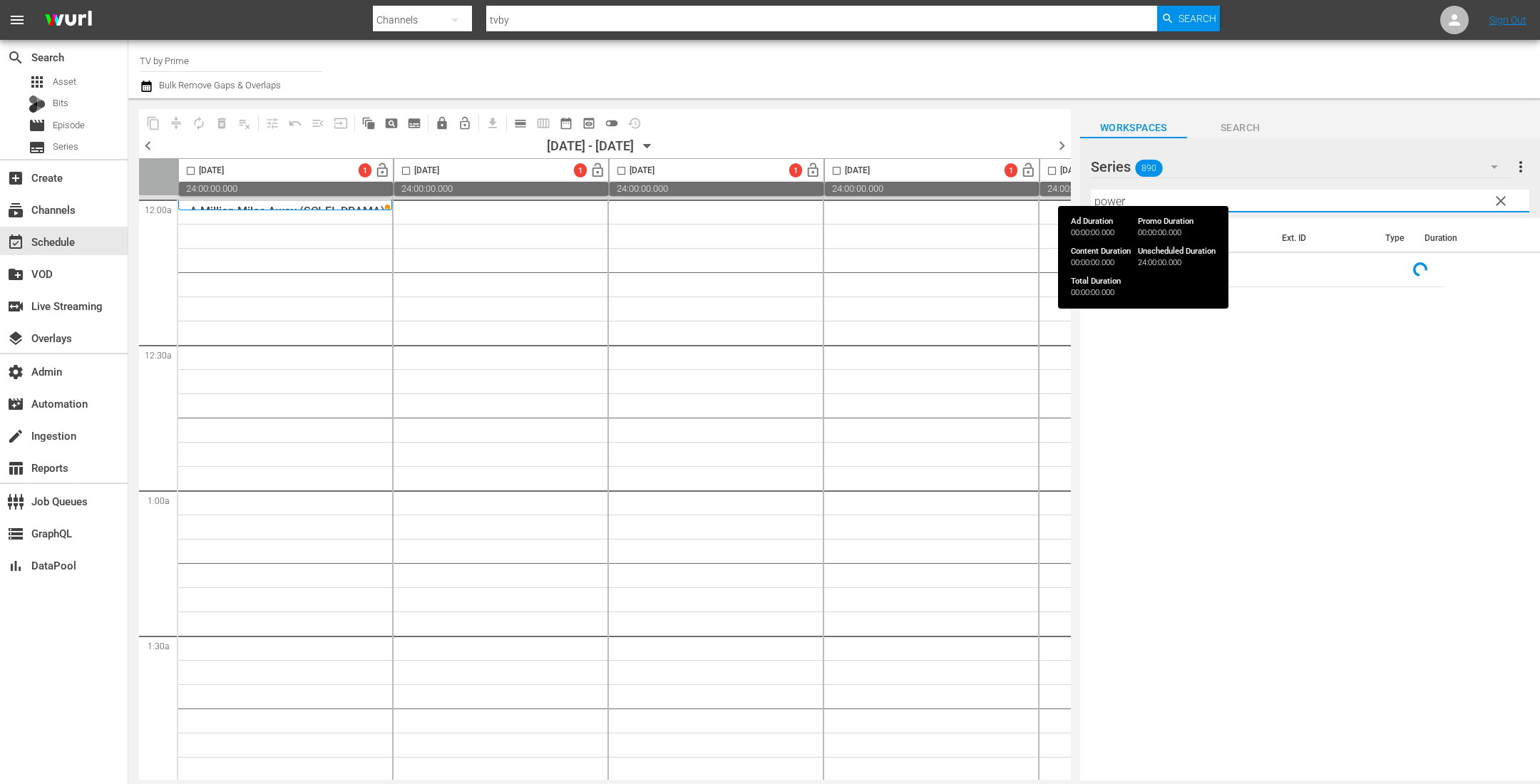
type input "power"
click at [1065, 190] on span "24:00:00.000" at bounding box center [1147, 188] width 214 height 14
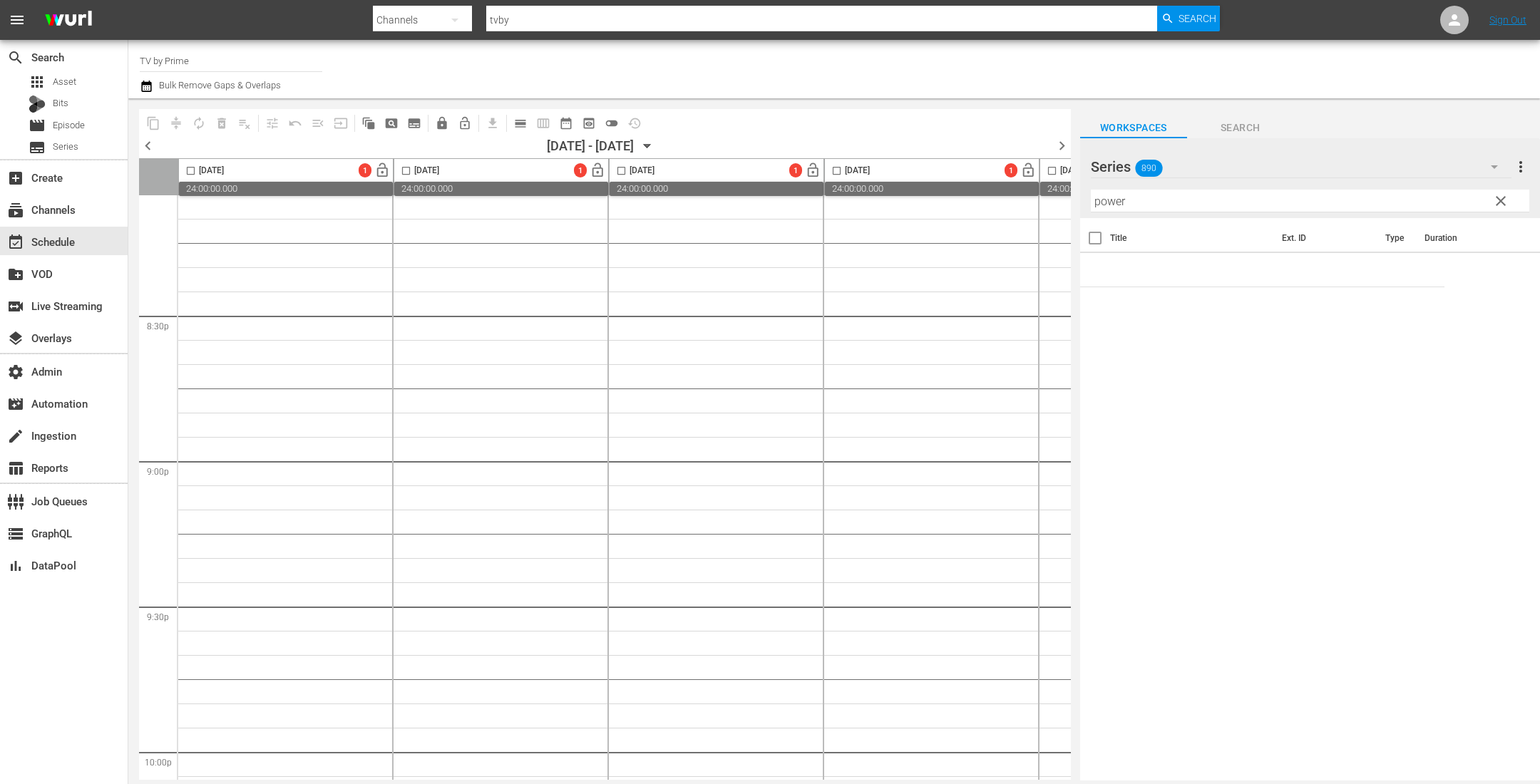
scroll to position [5764, 0]
